Goal: Obtain resource: Obtain resource

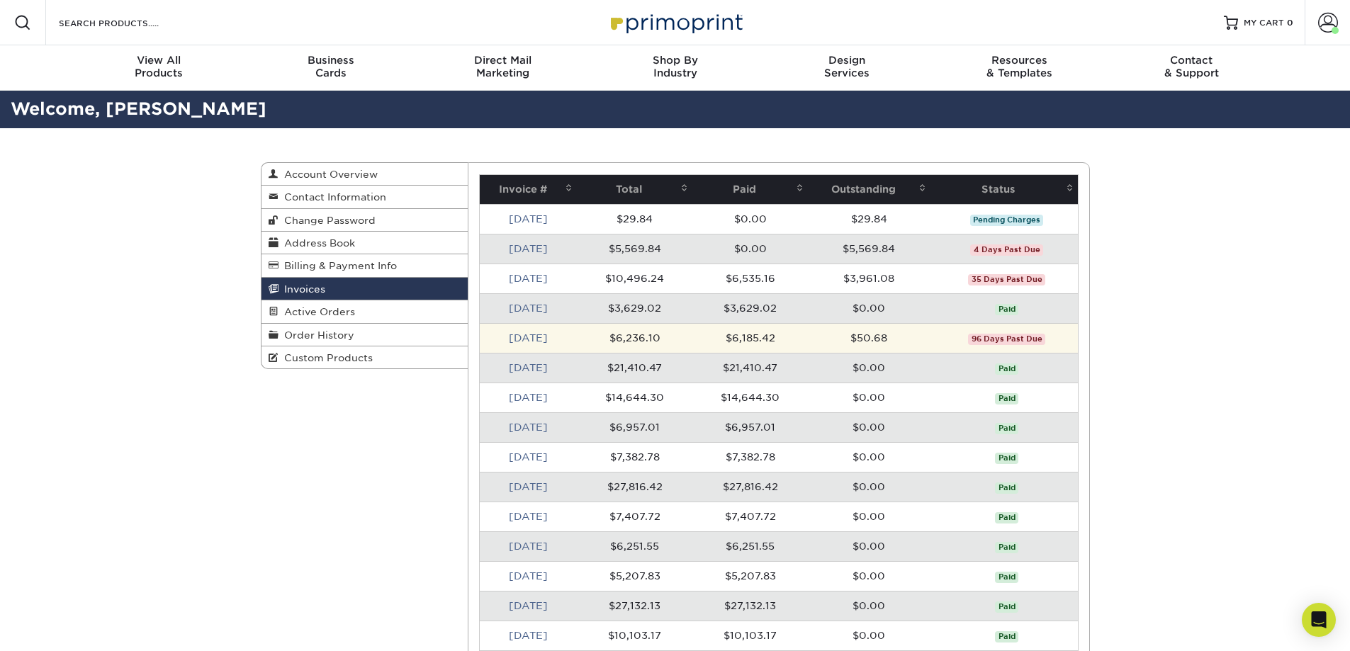
click at [872, 339] on td "$50.68" at bounding box center [869, 338] width 122 height 30
click at [536, 335] on link "[DATE]" at bounding box center [528, 337] width 39 height 11
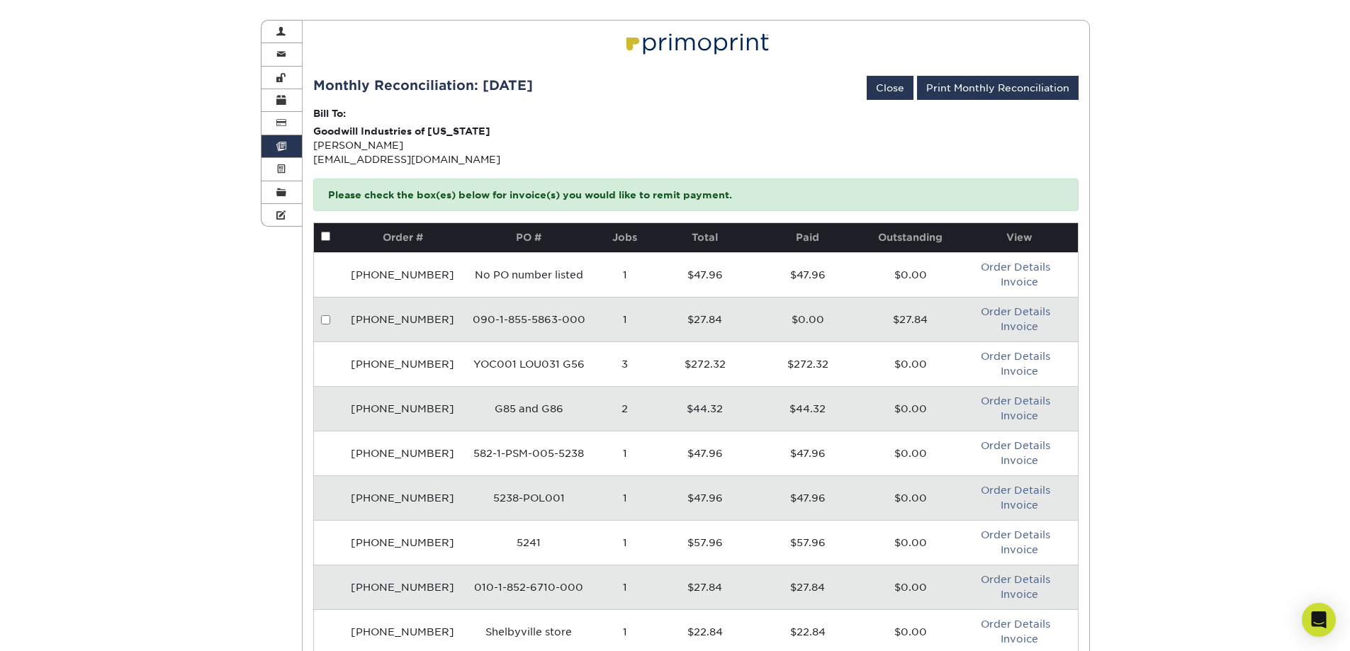
scroll to position [142, 0]
click at [1003, 91] on link "Print Monthly Reconciliation" at bounding box center [998, 89] width 162 height 24
click at [283, 146] on span at bounding box center [281, 147] width 10 height 11
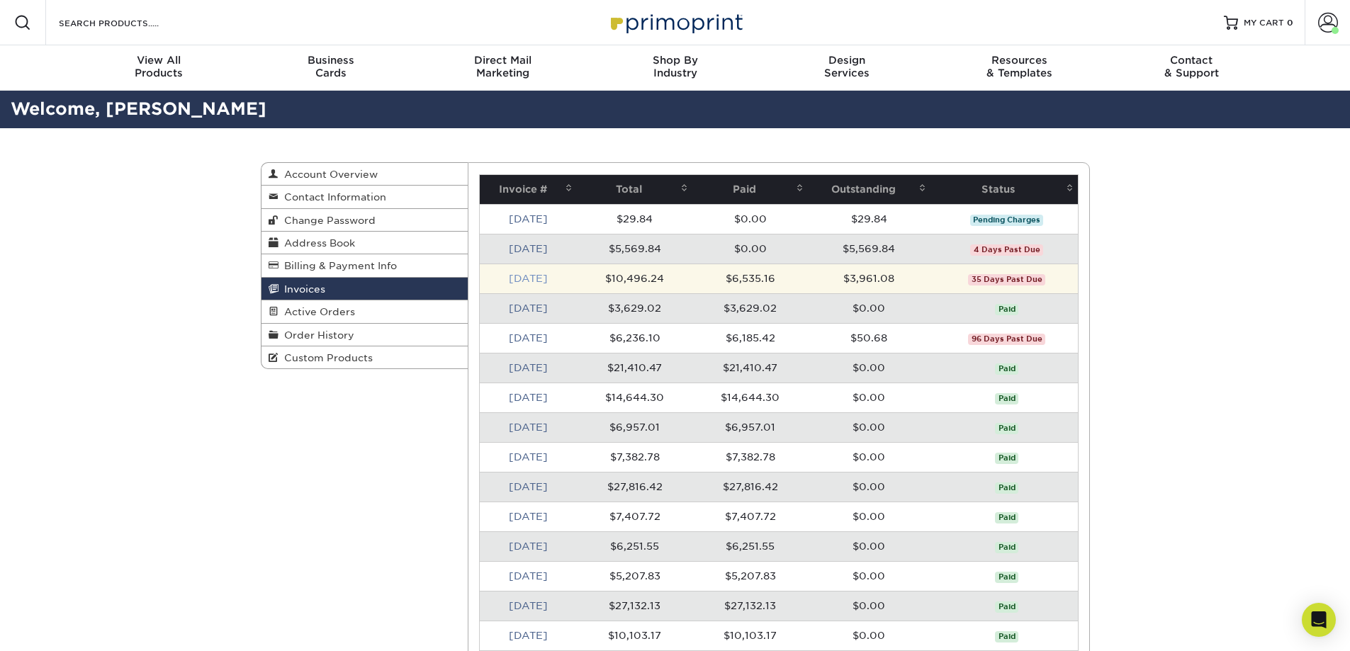
click at [533, 275] on link "[DATE]" at bounding box center [528, 278] width 39 height 11
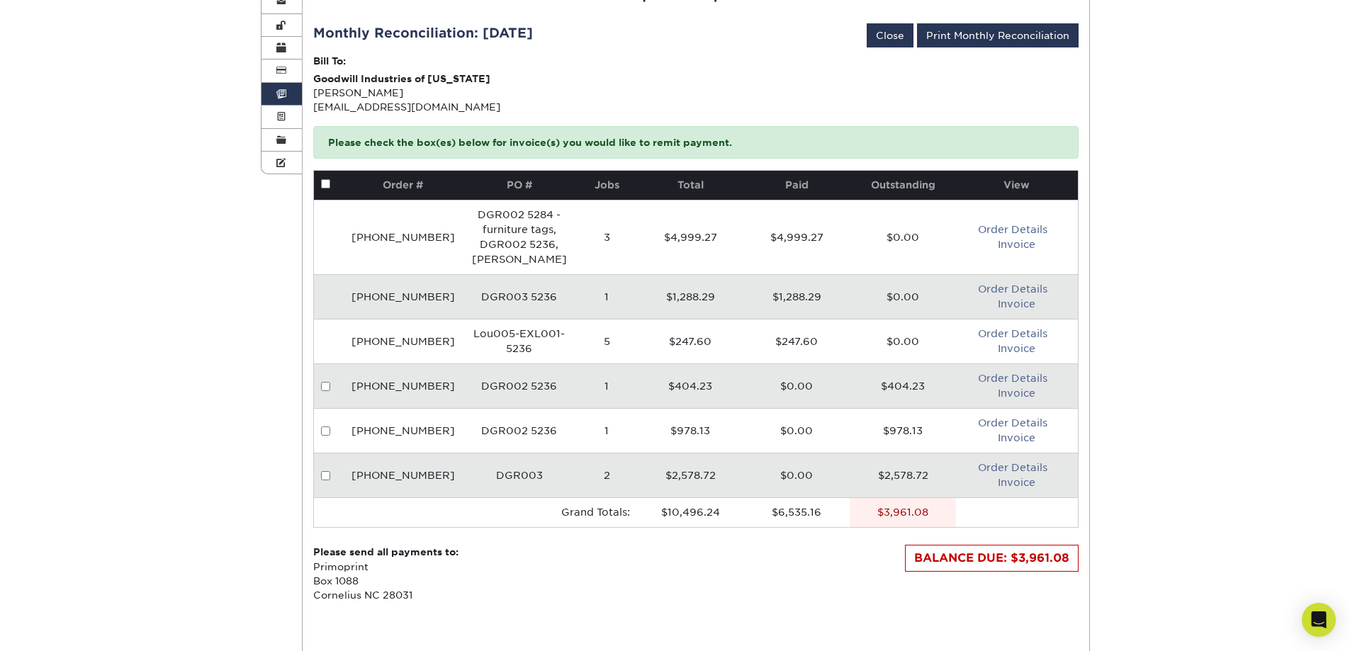
scroll to position [213, 0]
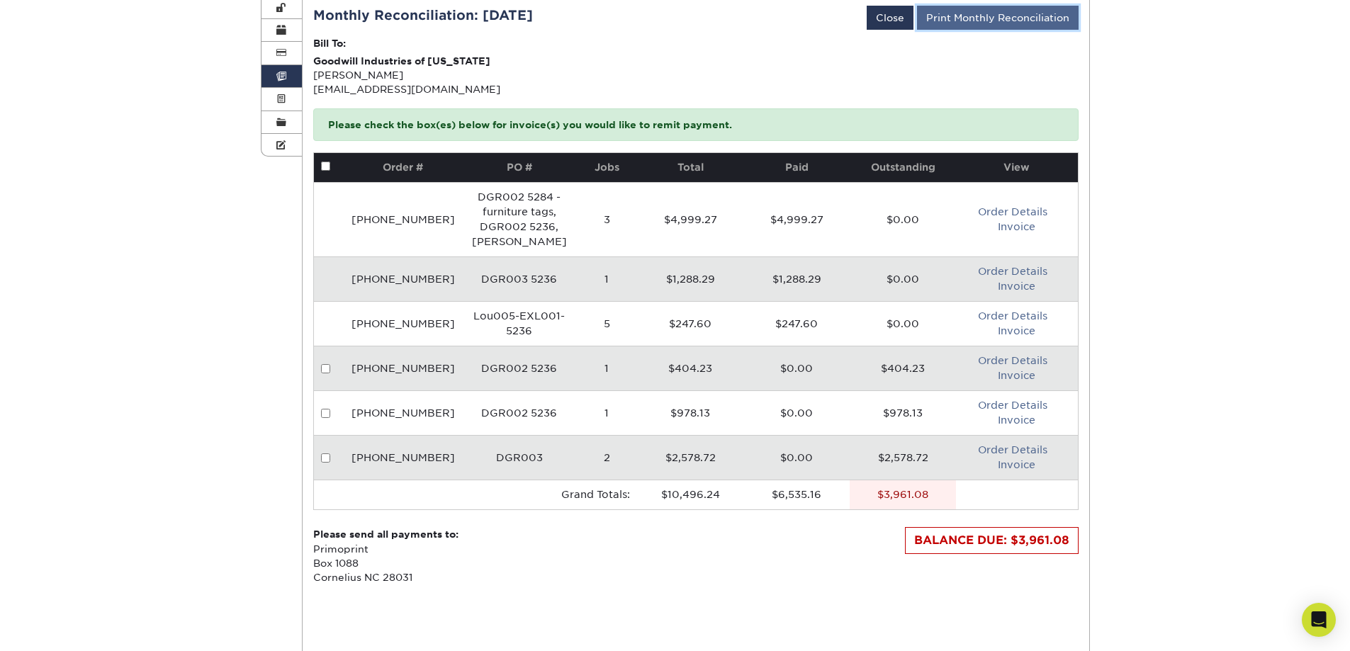
click at [1015, 16] on link "Print Monthly Reconciliation" at bounding box center [998, 18] width 162 height 24
click at [281, 67] on link "Invoices" at bounding box center [281, 76] width 41 height 23
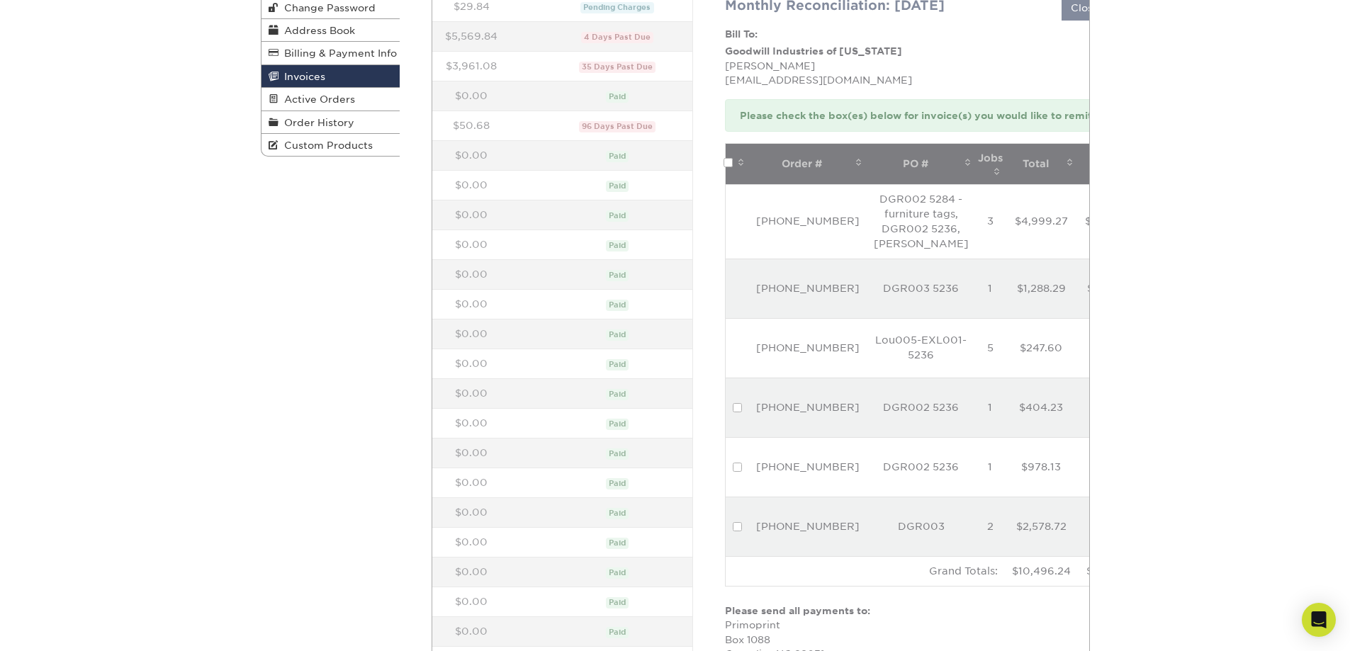
scroll to position [0, 0]
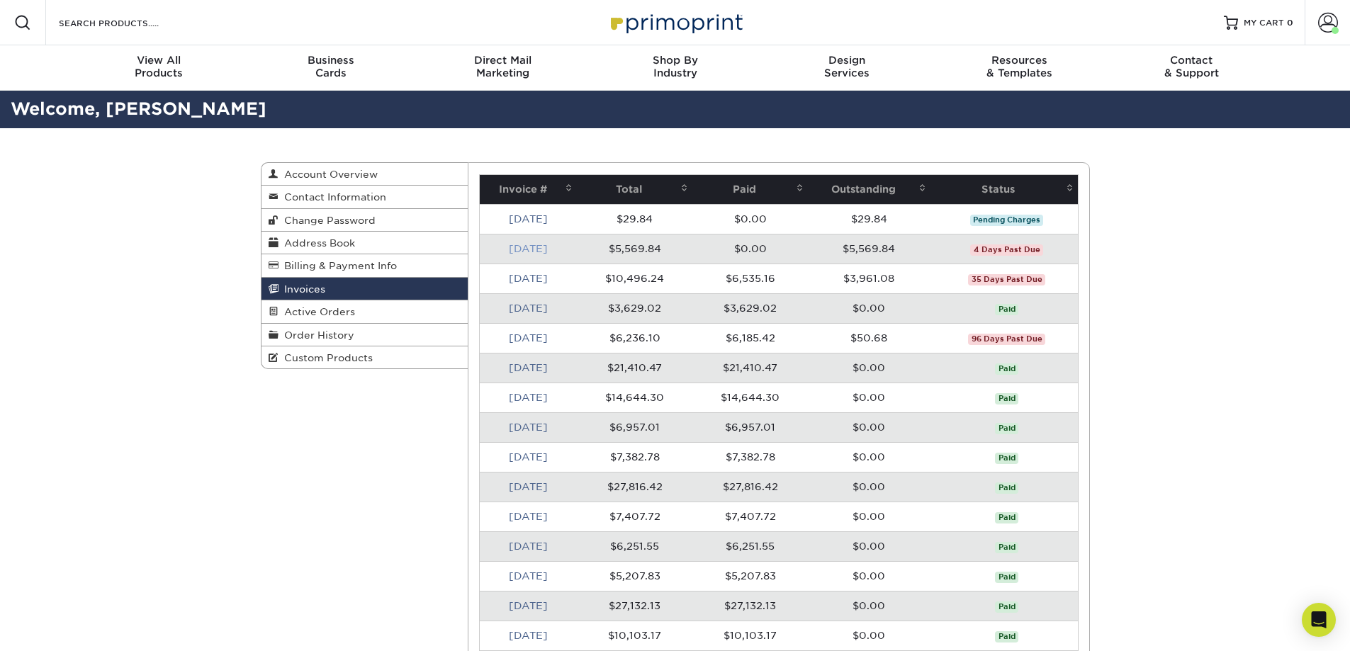
click at [529, 247] on link "[DATE]" at bounding box center [528, 248] width 39 height 11
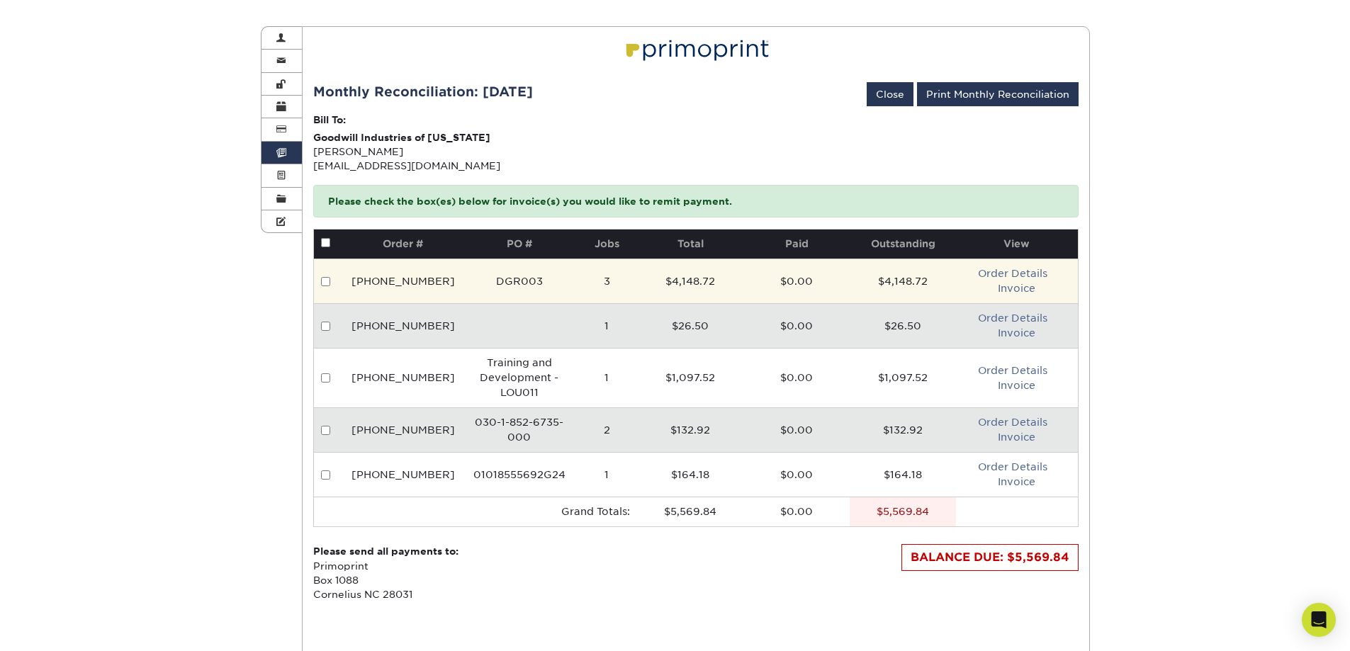
scroll to position [142, 0]
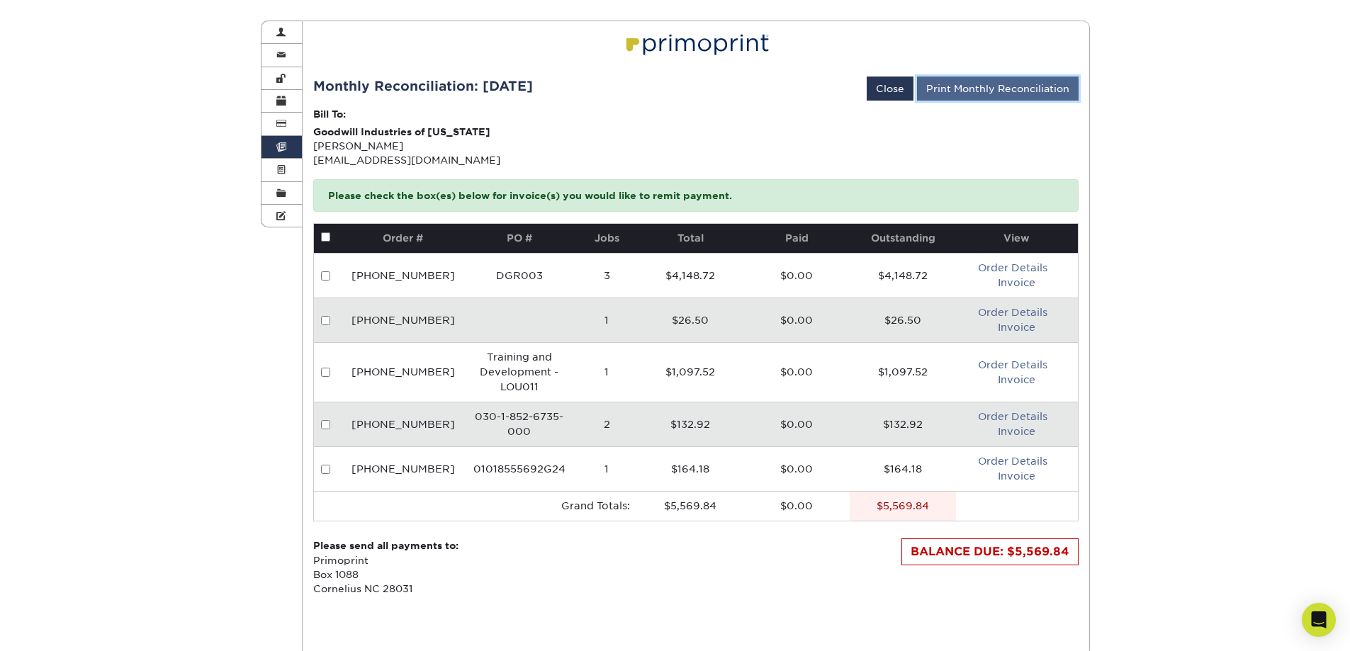
click at [995, 81] on link "Print Monthly Reconciliation" at bounding box center [998, 89] width 162 height 24
drag, startPoint x: 294, startPoint y: 145, endPoint x: 282, endPoint y: 142, distance: 12.4
click at [293, 145] on link "Invoices" at bounding box center [281, 147] width 41 height 23
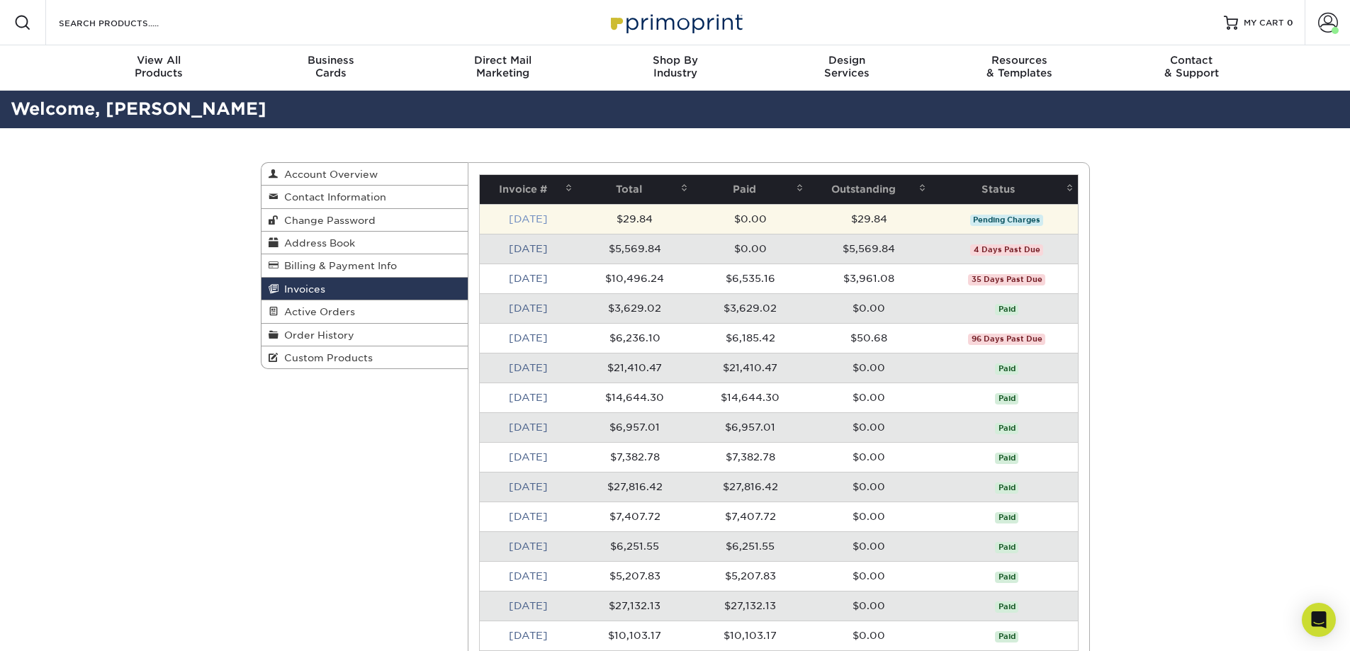
click at [509, 218] on link "[DATE]" at bounding box center [528, 218] width 39 height 11
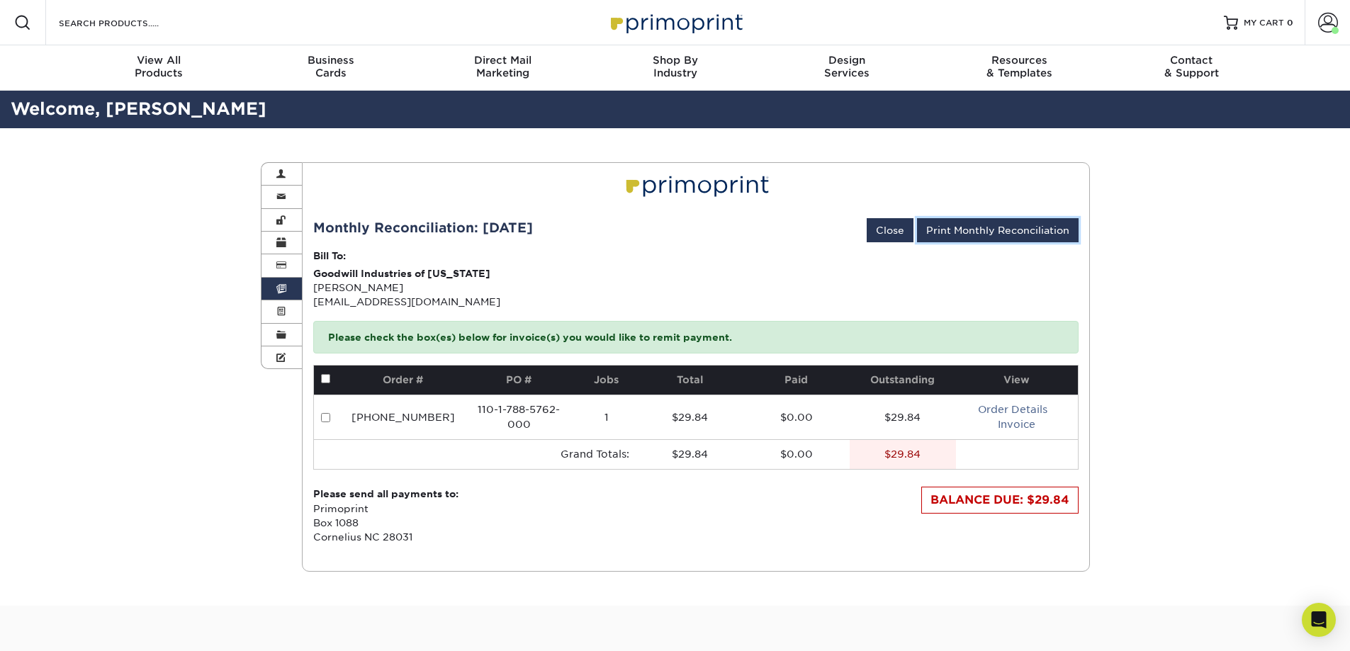
drag, startPoint x: 951, startPoint y: 232, endPoint x: 1041, endPoint y: 550, distance: 330.4
click at [951, 232] on link "Print Monthly Reconciliation" at bounding box center [998, 230] width 162 height 24
